Goal: Information Seeking & Learning: Learn about a topic

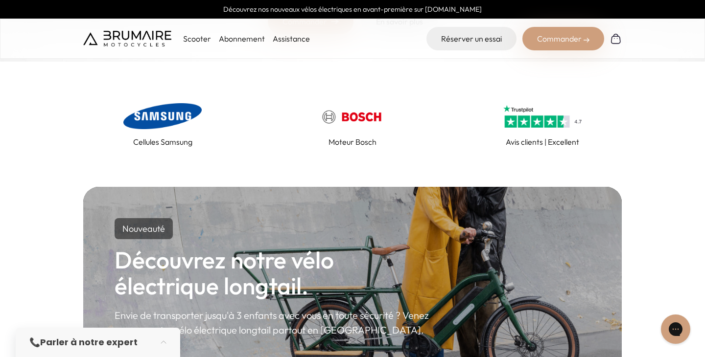
scroll to position [412, 0]
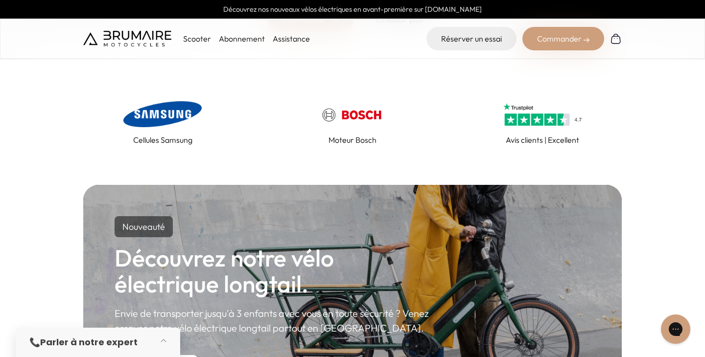
click at [164, 338] on button "button" at bounding box center [166, 343] width 27 height 22
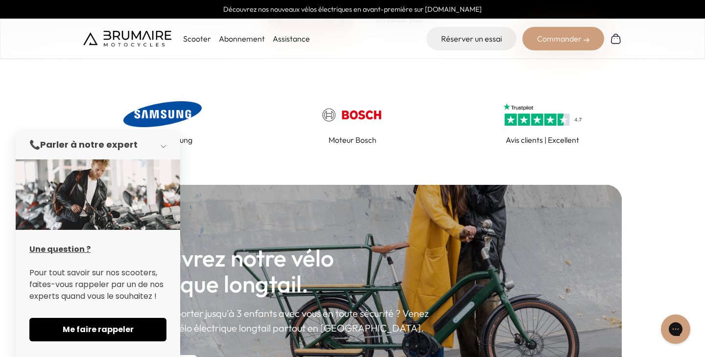
click at [165, 145] on button "button" at bounding box center [166, 145] width 27 height 22
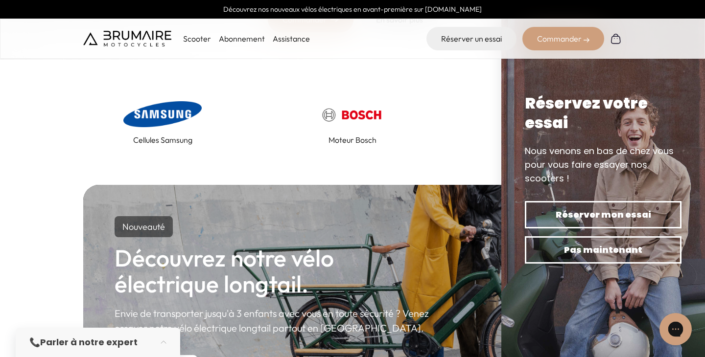
click at [675, 331] on icon "Gorgias live chat" at bounding box center [675, 329] width 11 height 11
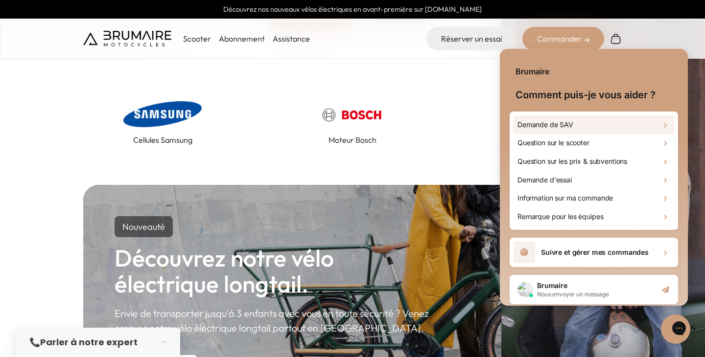
click at [598, 127] on div "Demande de SAV" at bounding box center [594, 125] width 161 height 19
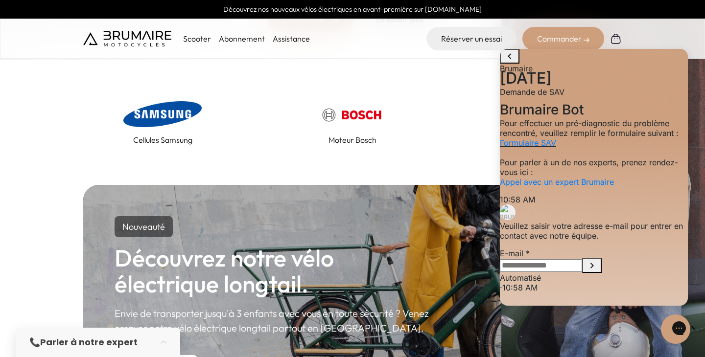
scroll to position [56, 0]
click at [476, 107] on link "Avis clients | Excellent" at bounding box center [542, 122] width 159 height 47
click at [508, 62] on icon "go to home page" at bounding box center [510, 56] width 12 height 12
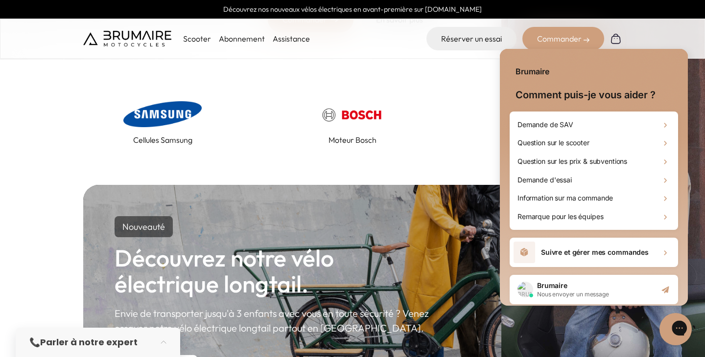
click at [705, 329] on icon "Gorgias live chat" at bounding box center [714, 328] width 10 height 10
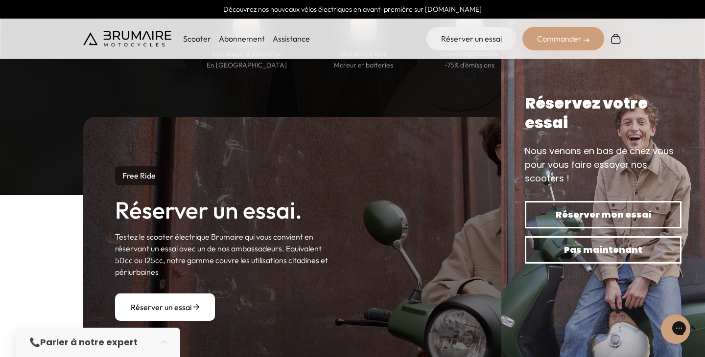
scroll to position [1024, 0]
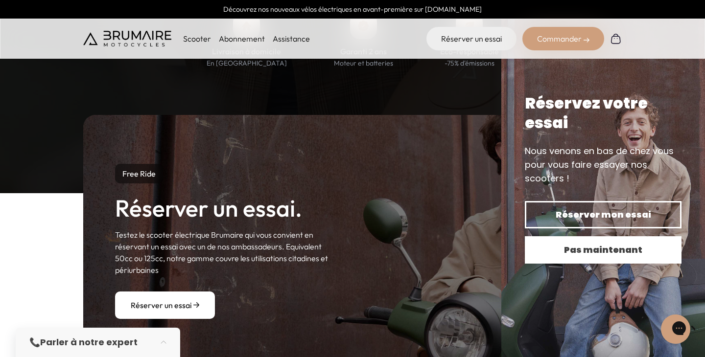
click at [562, 248] on span "Pas maintenant" at bounding box center [603, 250] width 122 height 14
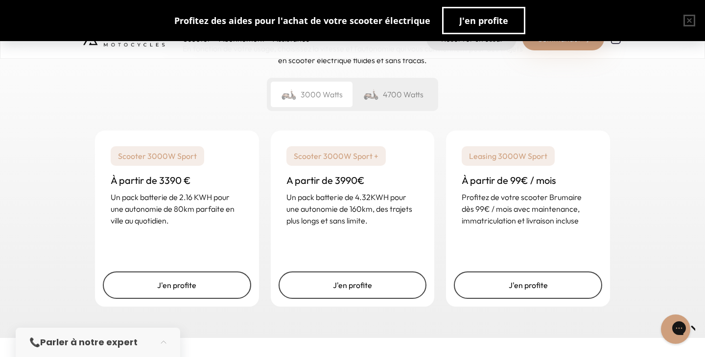
scroll to position [1460, 0]
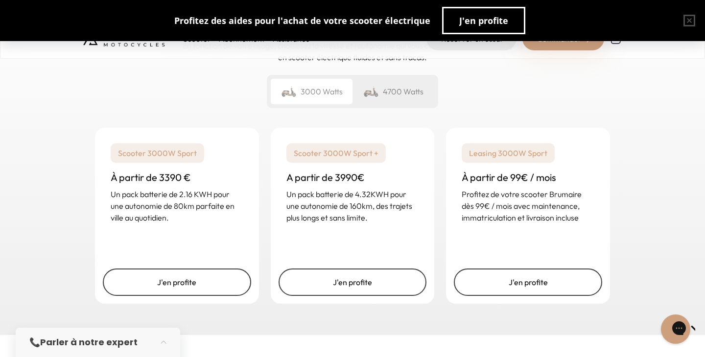
click at [404, 93] on div "4700 Watts" at bounding box center [394, 91] width 82 height 25
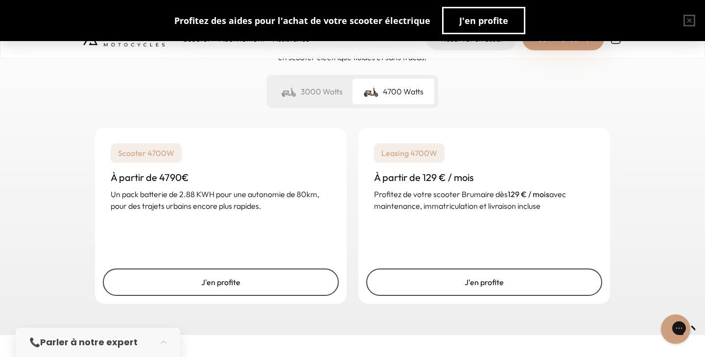
click at [339, 93] on div "3000 Watts" at bounding box center [312, 91] width 82 height 25
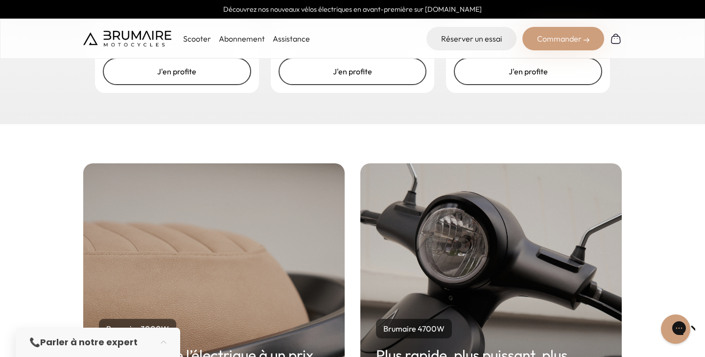
scroll to position [1561, 0]
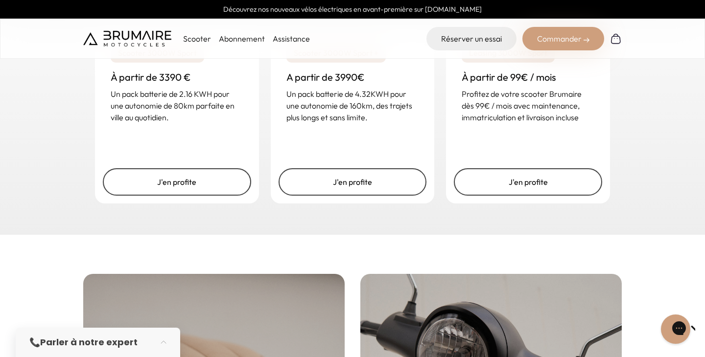
click at [199, 42] on p "Scooter" at bounding box center [197, 39] width 28 height 12
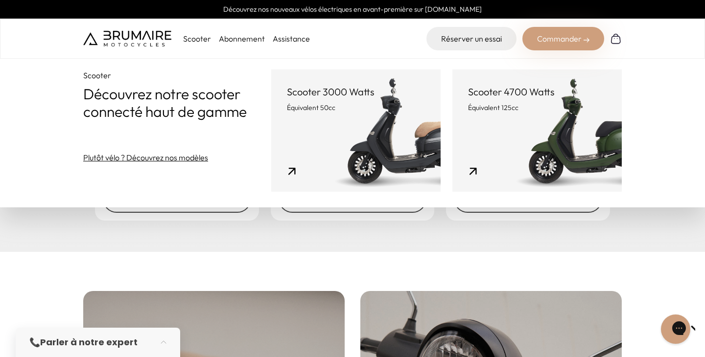
scroll to position [1537, 0]
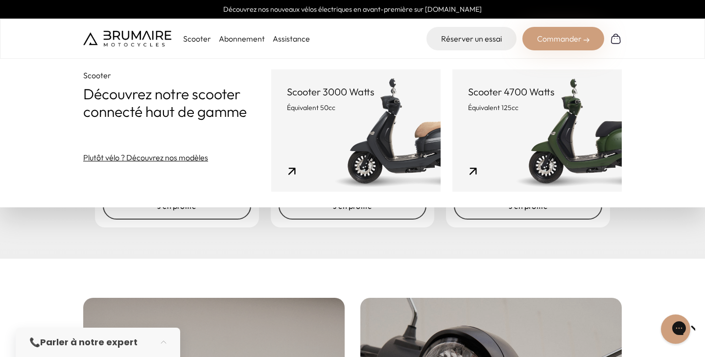
click at [491, 117] on link "Scooter 4700 Watts Équivalent 125cc" at bounding box center [536, 131] width 169 height 122
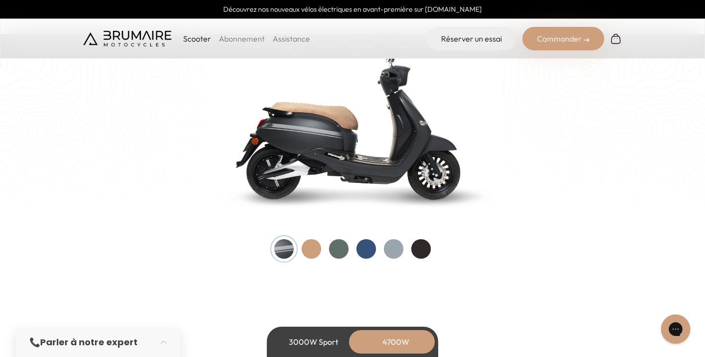
scroll to position [1044, 0]
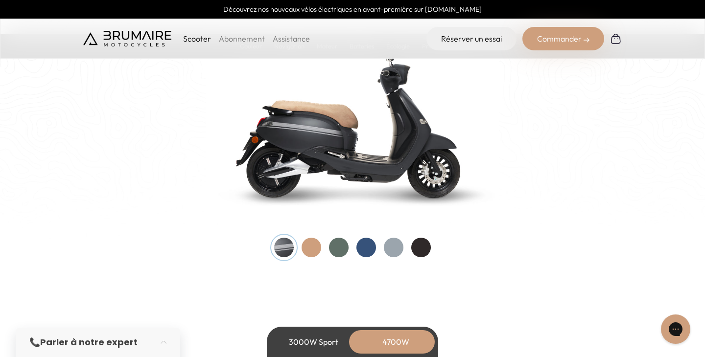
click at [343, 244] on div at bounding box center [339, 248] width 20 height 20
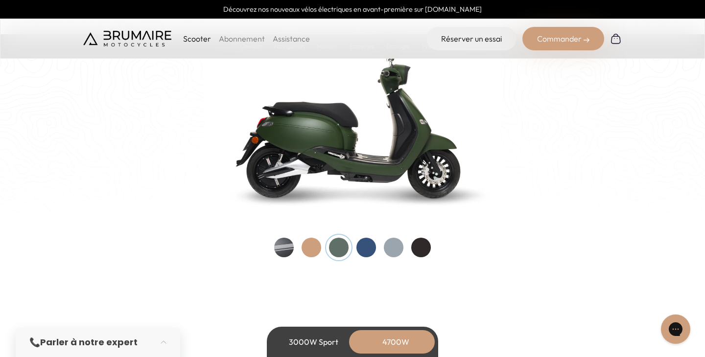
click at [311, 245] on div at bounding box center [312, 248] width 20 height 20
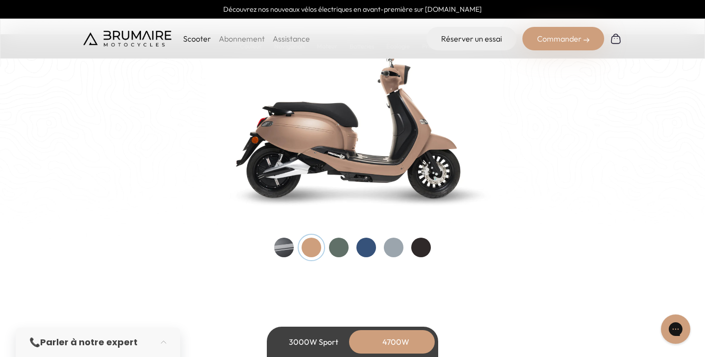
click at [361, 244] on div at bounding box center [366, 248] width 20 height 20
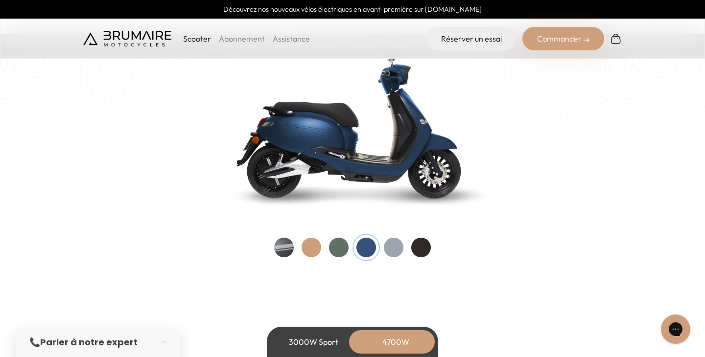
click at [390, 245] on div at bounding box center [394, 248] width 20 height 20
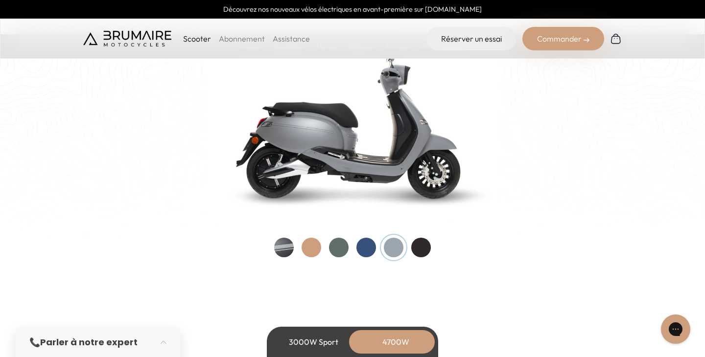
click at [425, 248] on div at bounding box center [421, 248] width 20 height 20
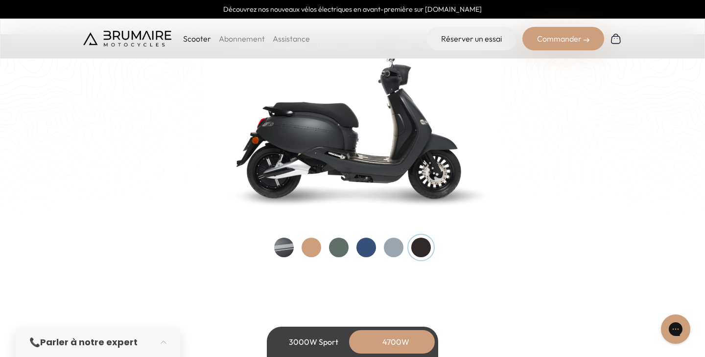
click at [338, 249] on div at bounding box center [339, 248] width 20 height 20
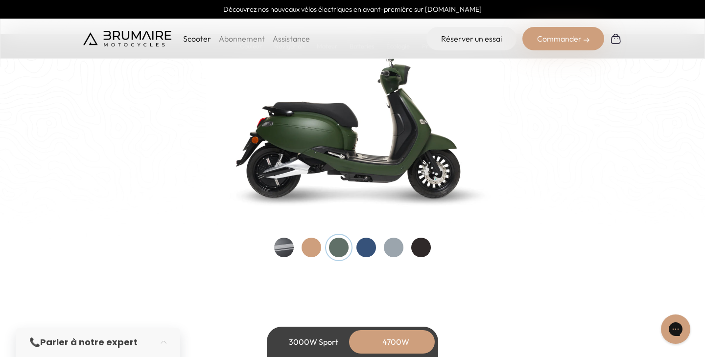
click at [288, 243] on div at bounding box center [284, 248] width 20 height 20
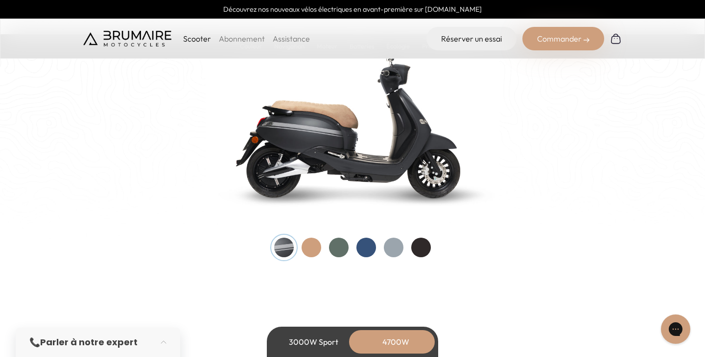
click at [304, 243] on div at bounding box center [312, 248] width 20 height 20
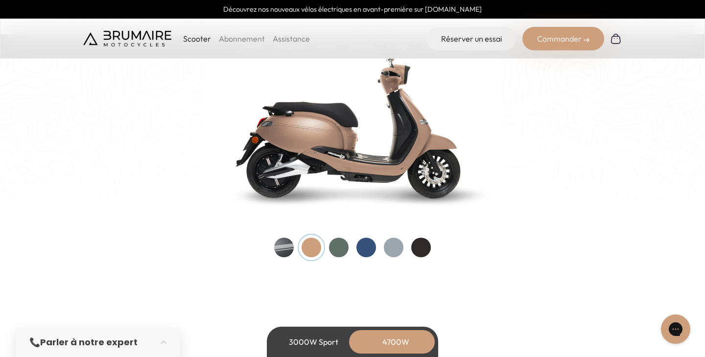
click at [273, 245] on div "Couleurs De toutes les couleurs Nouveau ! Nos scooters électriques sont disponi…" at bounding box center [352, 96] width 539 height 321
click at [286, 245] on div at bounding box center [284, 248] width 20 height 20
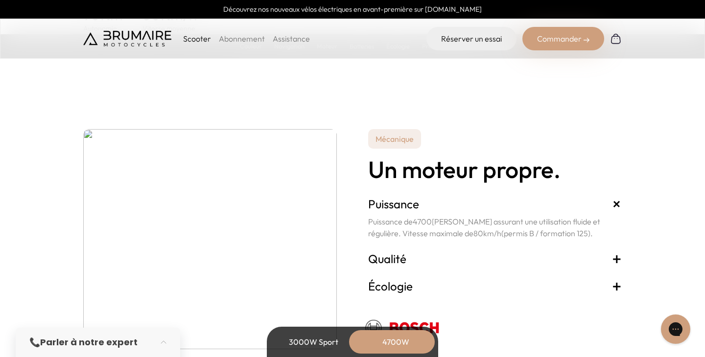
scroll to position [1819, 0]
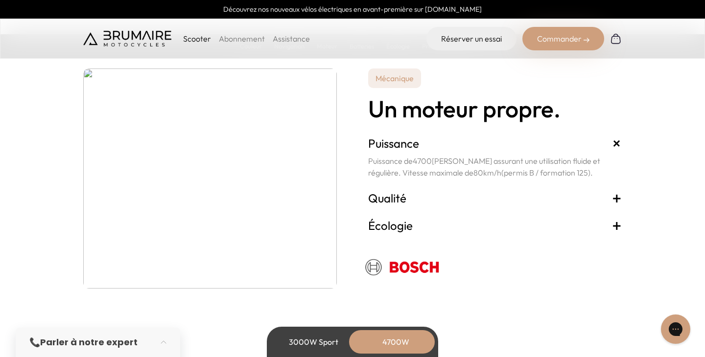
click at [619, 200] on span "+" at bounding box center [617, 198] width 10 height 16
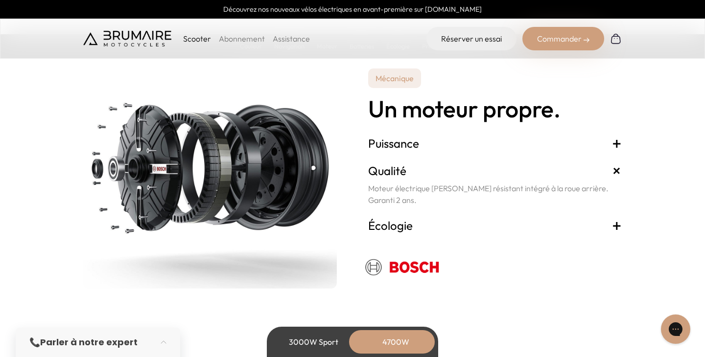
click at [618, 173] on span "+" at bounding box center [617, 171] width 18 height 18
click at [618, 227] on span "+" at bounding box center [617, 226] width 10 height 16
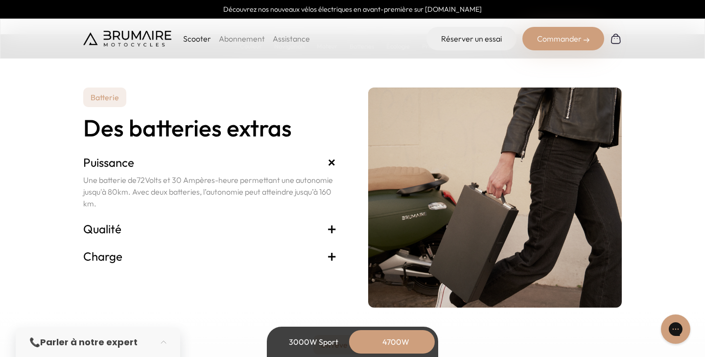
scroll to position [2125, 0]
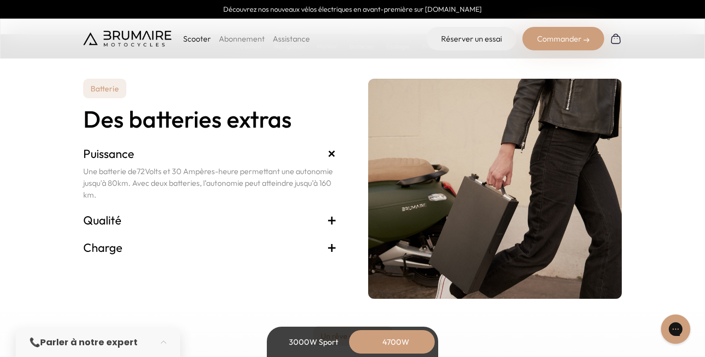
click at [331, 217] on span "+" at bounding box center [332, 220] width 10 height 16
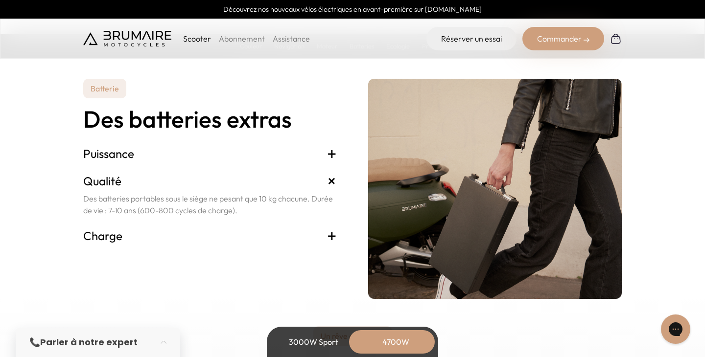
click at [333, 237] on span "+" at bounding box center [332, 236] width 10 height 16
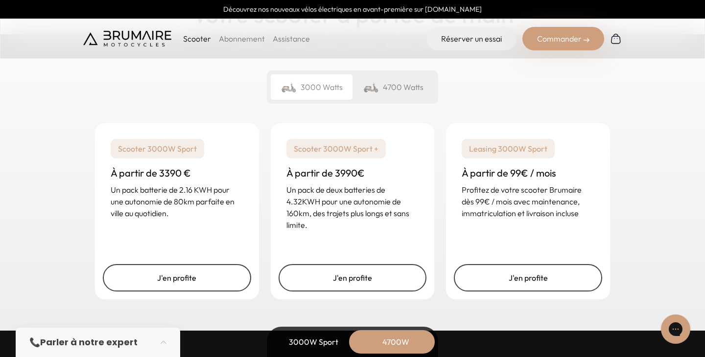
scroll to position [2474, 0]
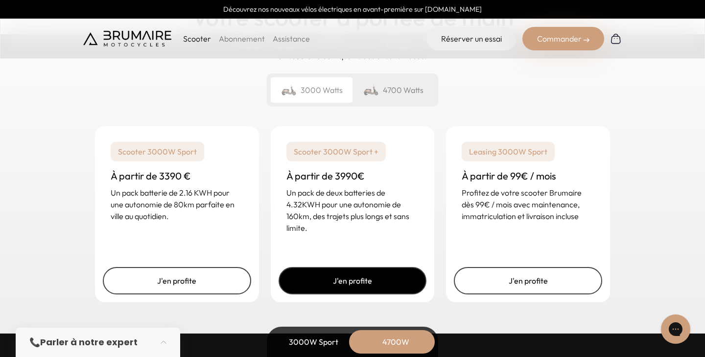
click at [375, 270] on link "J'en profite" at bounding box center [353, 280] width 148 height 27
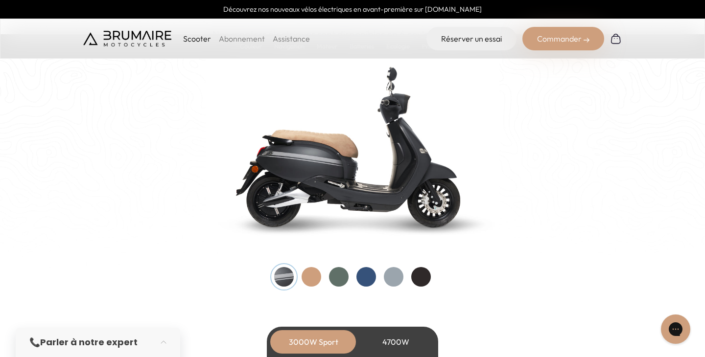
click at [339, 276] on div at bounding box center [339, 277] width 20 height 20
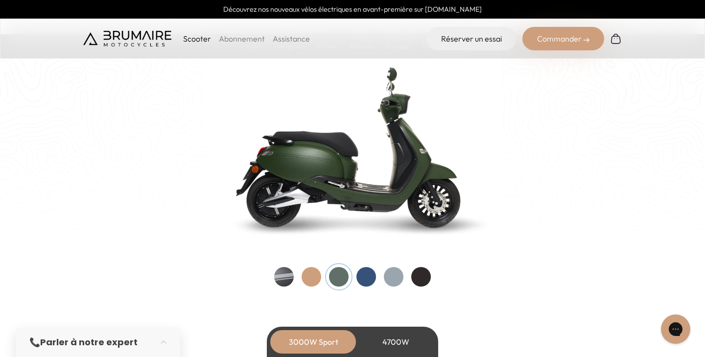
click at [287, 278] on div at bounding box center [284, 277] width 20 height 20
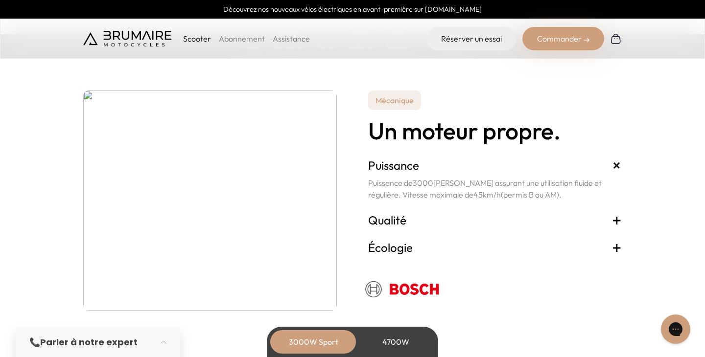
scroll to position [1716, 0]
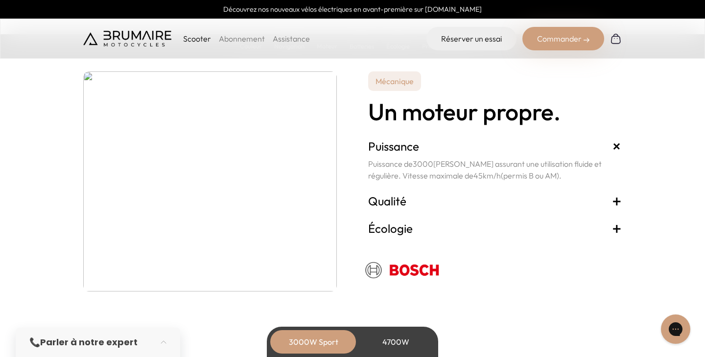
click at [614, 203] on span "+" at bounding box center [617, 201] width 10 height 16
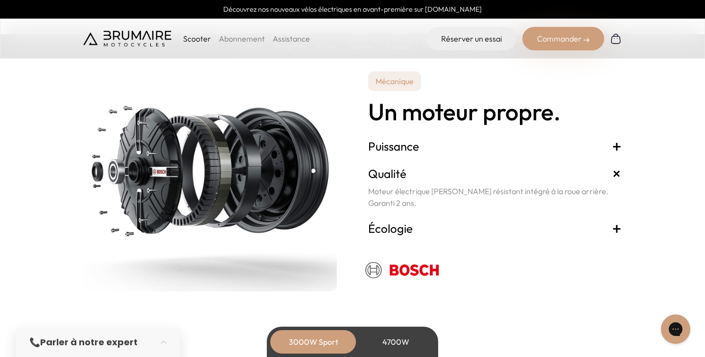
click at [616, 173] on span "+" at bounding box center [617, 174] width 18 height 18
click at [616, 236] on span "+" at bounding box center [617, 229] width 10 height 16
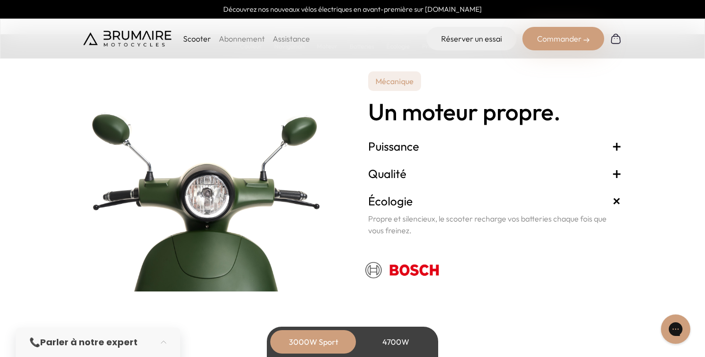
click at [614, 148] on span "+" at bounding box center [617, 147] width 10 height 16
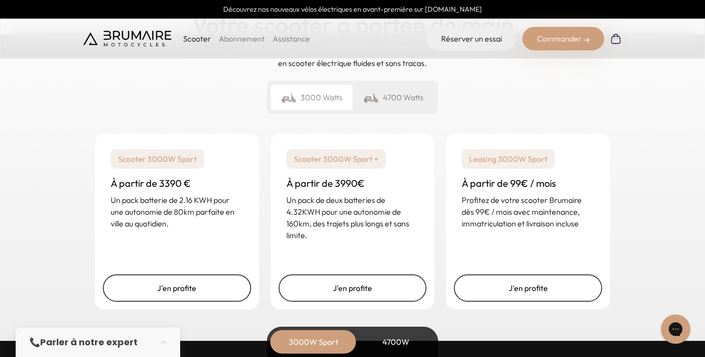
scroll to position [2375, 0]
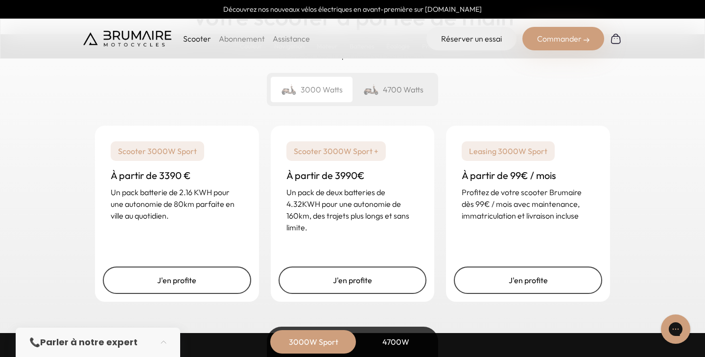
click at [391, 93] on div "4700 Watts" at bounding box center [394, 89] width 82 height 25
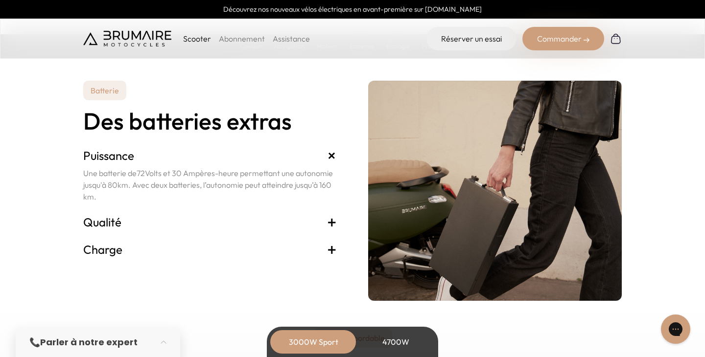
scroll to position [2027, 0]
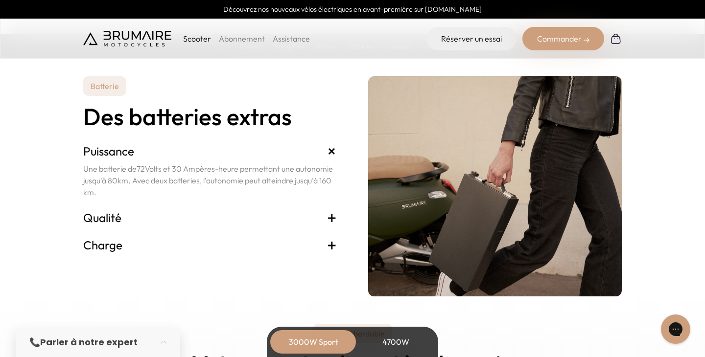
click at [327, 213] on h3 "Qualité +" at bounding box center [210, 218] width 254 height 16
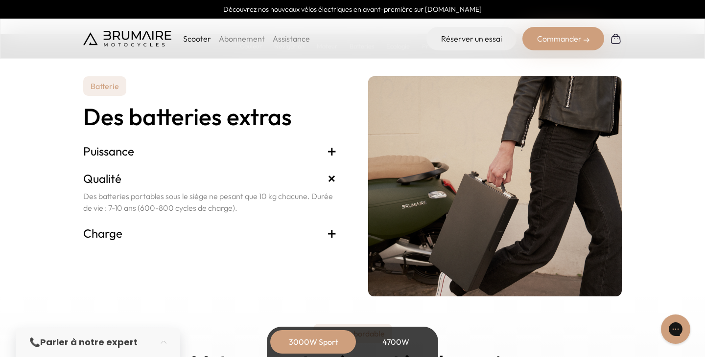
click at [331, 235] on span "+" at bounding box center [332, 234] width 10 height 16
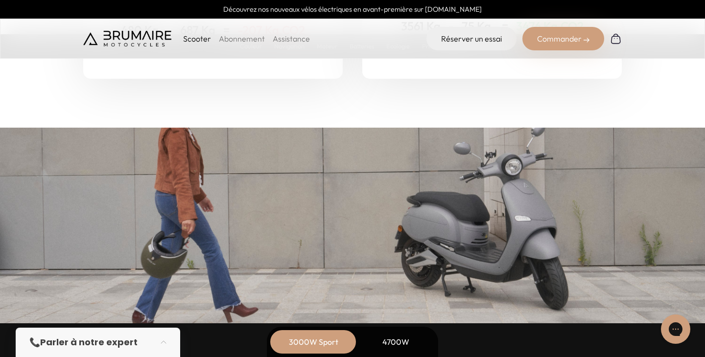
scroll to position [4002, 0]
